Goal: Information Seeking & Learning: Learn about a topic

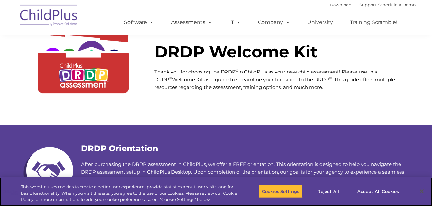
scroll to position [81, 0]
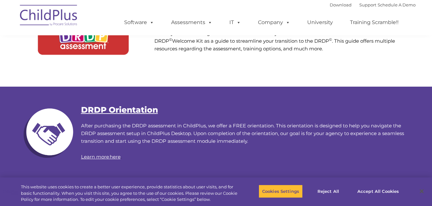
click at [116, 112] on link "DRDP Orientation" at bounding box center [119, 110] width 77 height 10
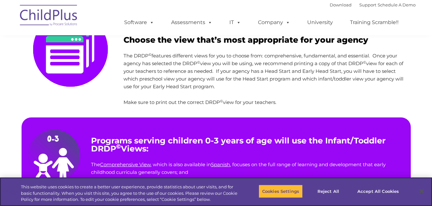
scroll to position [287, 0]
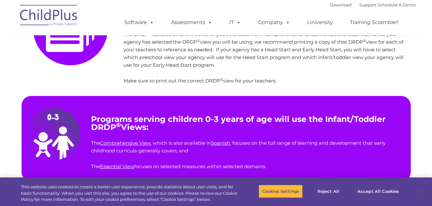
click at [122, 144] on link "Comprehensive View" at bounding box center [125, 143] width 50 height 6
click at [131, 166] on link "Essential View" at bounding box center [117, 167] width 34 height 6
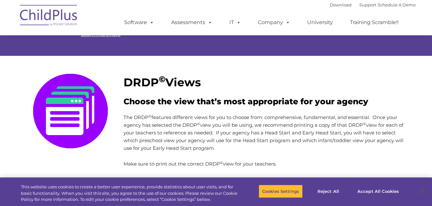
scroll to position [200, 0]
